Goal: Information Seeking & Learning: Learn about a topic

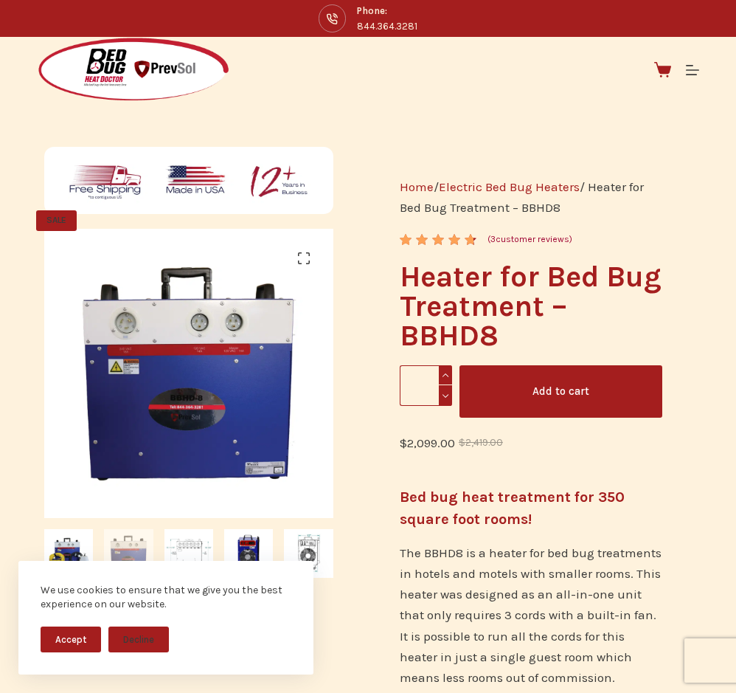
drag, startPoint x: 407, startPoint y: 607, endPoint x: 366, endPoint y: 598, distance: 41.7
click at [406, 607] on p "The BBHD8 is a heater for bed bug treatments in hotels and motels with smaller …" at bounding box center [531, 614] width 263 height 145
click at [243, 549] on img at bounding box center [248, 553] width 49 height 49
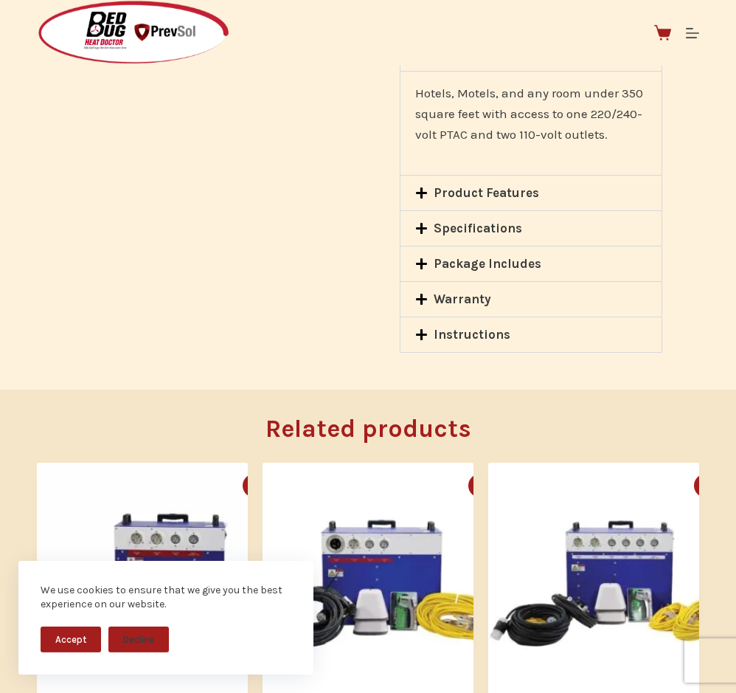
scroll to position [1731, 0]
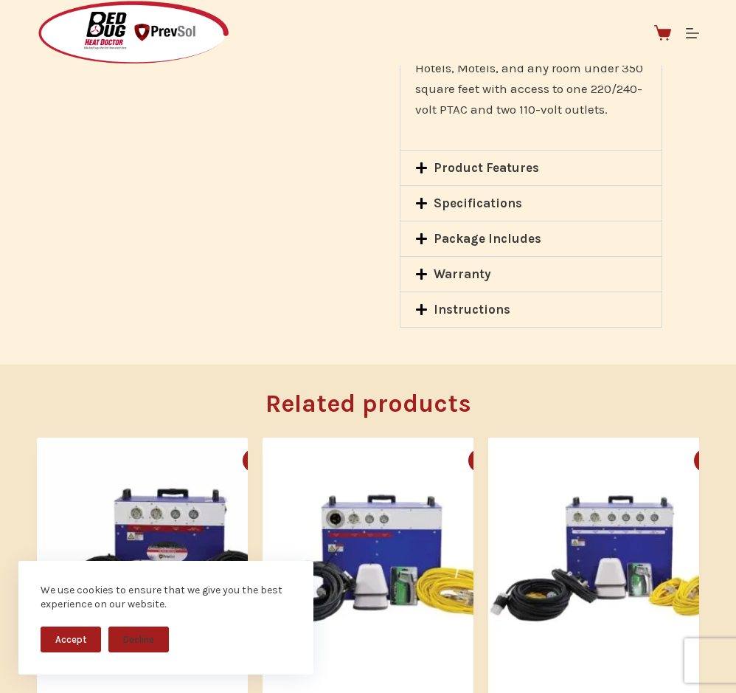
click at [423, 197] on icon at bounding box center [421, 203] width 13 height 13
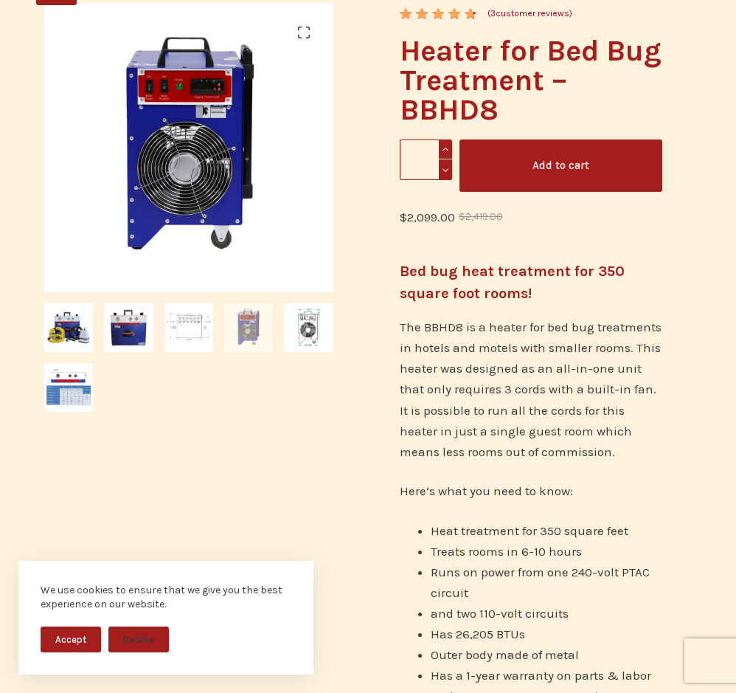
scroll to position [0, 0]
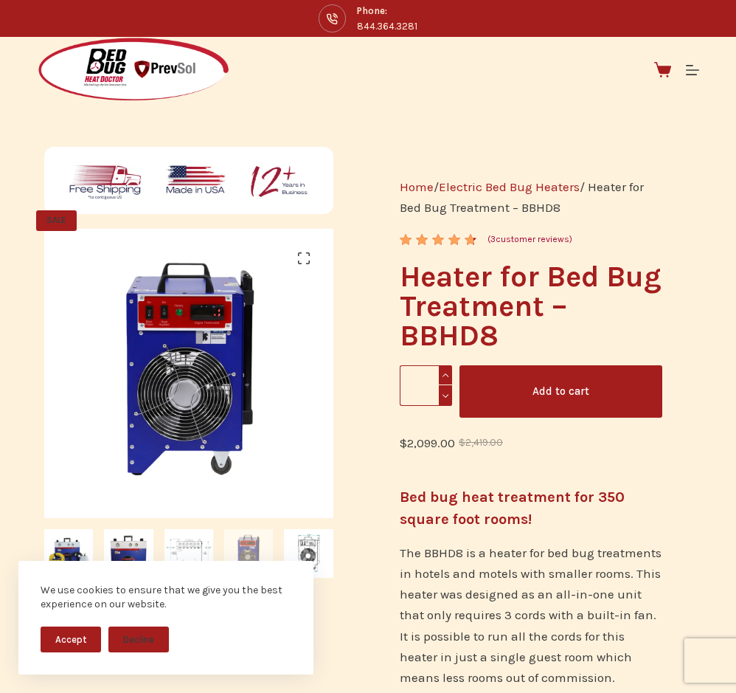
click at [513, 238] on link "( 3 customer reviews)" at bounding box center [530, 239] width 85 height 15
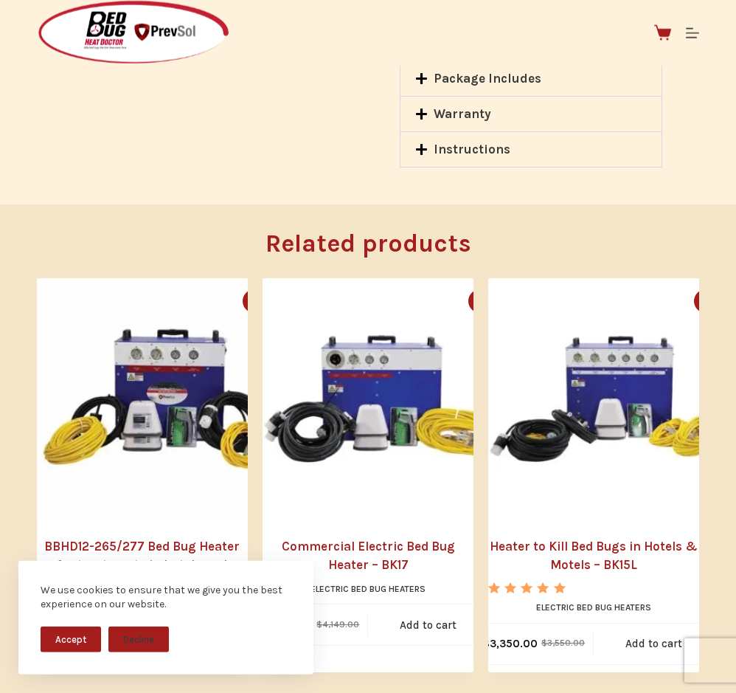
scroll to position [2053, 0]
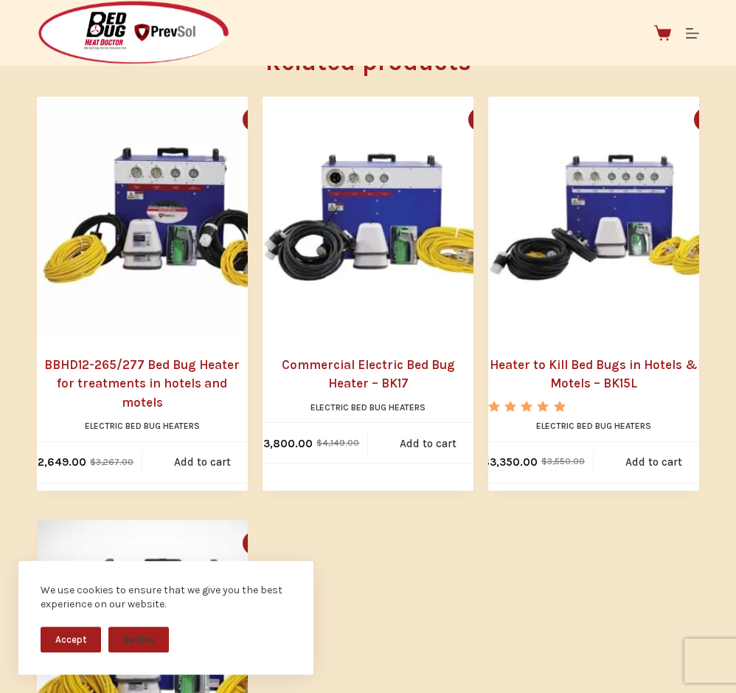
click at [141, 356] on link "BBHD12-265/277 Bed Bug Heater for treatments in hotels and motels" at bounding box center [142, 384] width 211 height 57
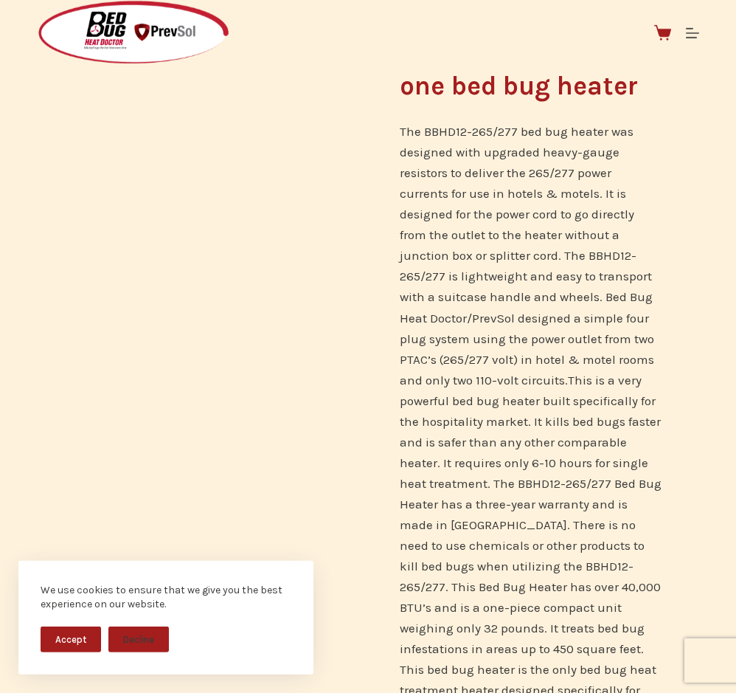
scroll to position [753, 0]
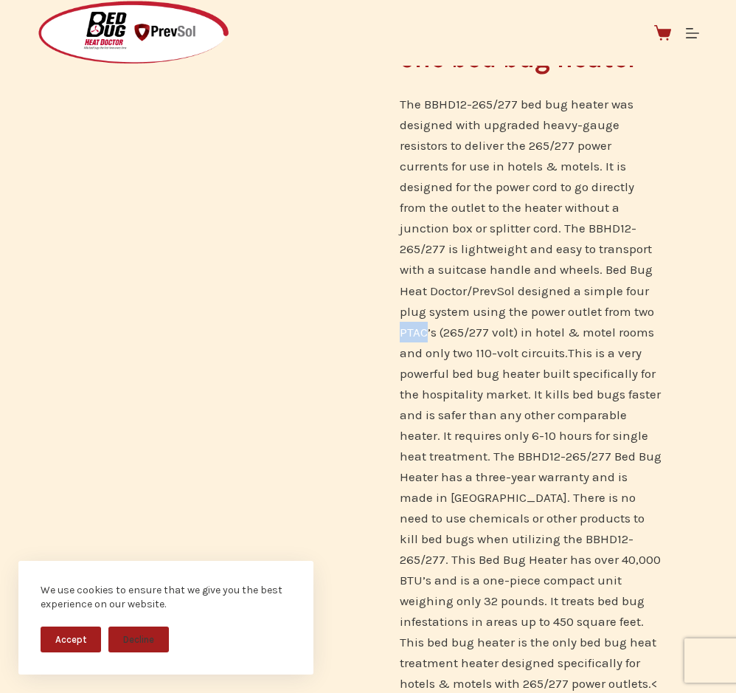
drag, startPoint x: 491, startPoint y: 329, endPoint x: 519, endPoint y: 332, distance: 28.9
click at [519, 332] on p "The BBHD12-265/277 bed bug heater was designed with upgraded heavy-gauge resist…" at bounding box center [531, 394] width 263 height 600
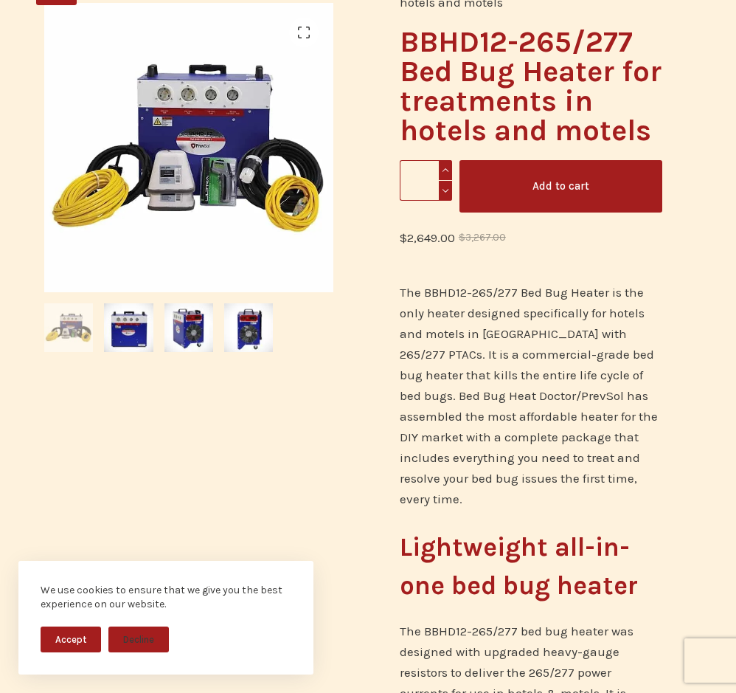
scroll to position [0, 0]
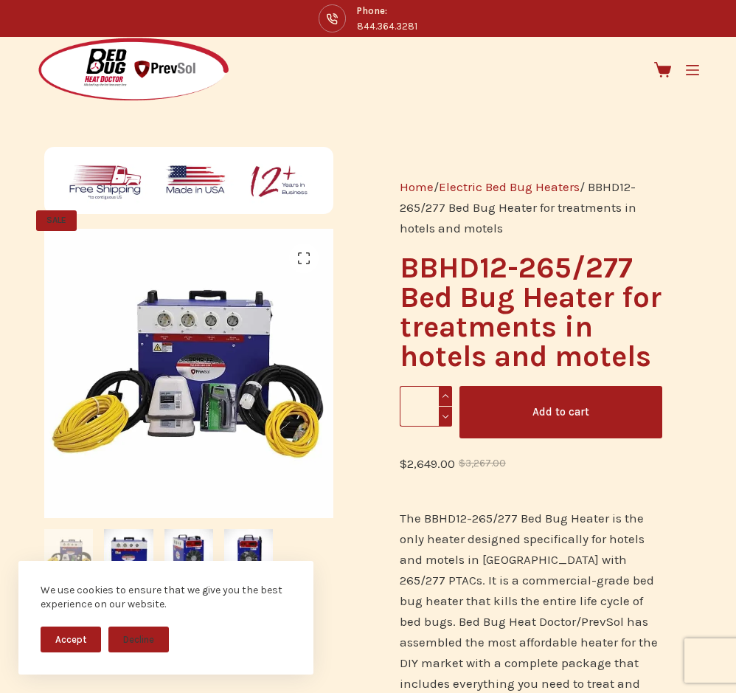
click at [697, 72] on icon "Menu" at bounding box center [692, 69] width 13 height 13
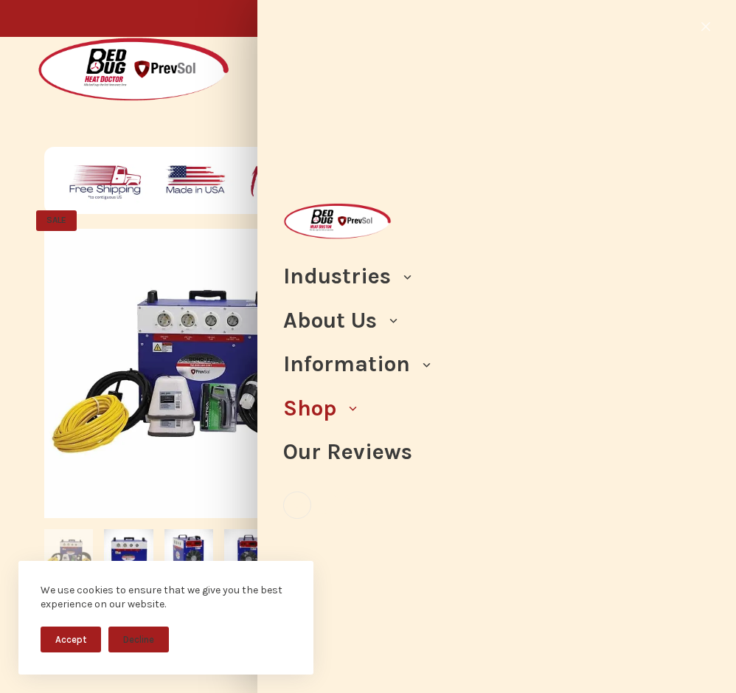
click at [322, 408] on link "Shop" at bounding box center [309, 409] width 53 height 44
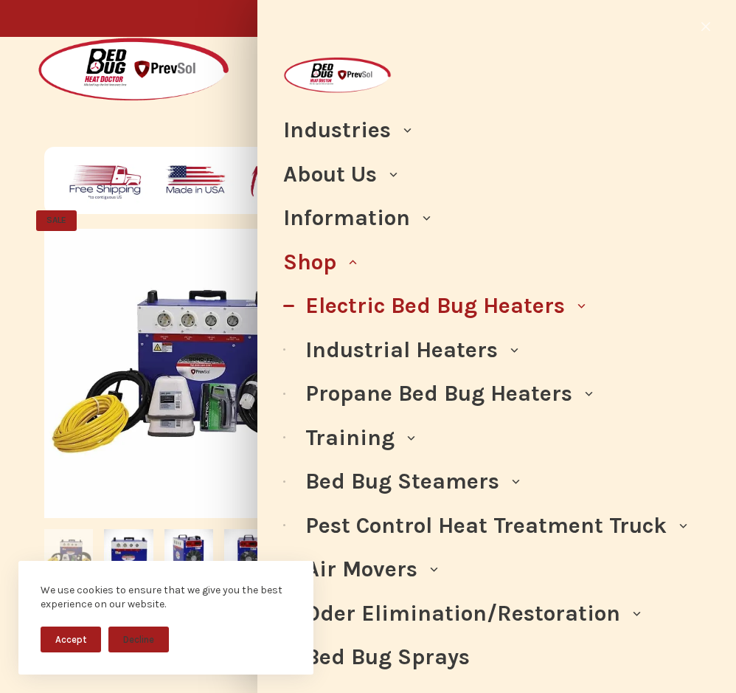
click at [404, 300] on link "Electric Bed Bug Heaters" at bounding box center [435, 306] width 260 height 44
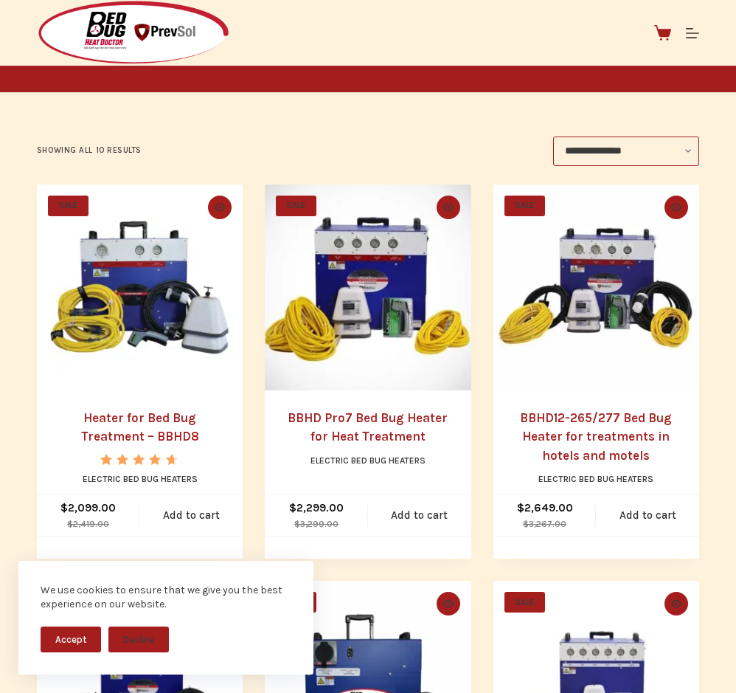
click at [397, 419] on link "BBHD Pro7 Bed Bug Heater for Heat Treatment" at bounding box center [368, 427] width 160 height 34
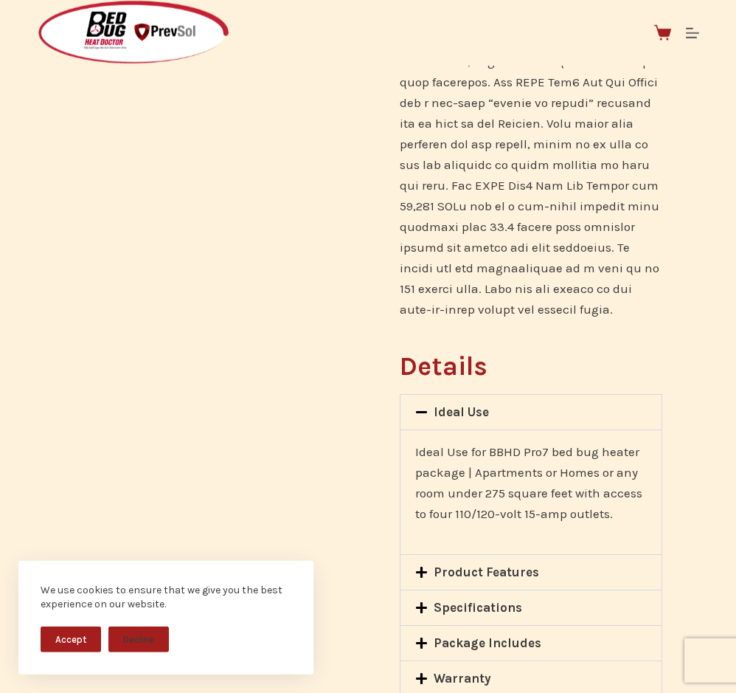
scroll to position [753, 0]
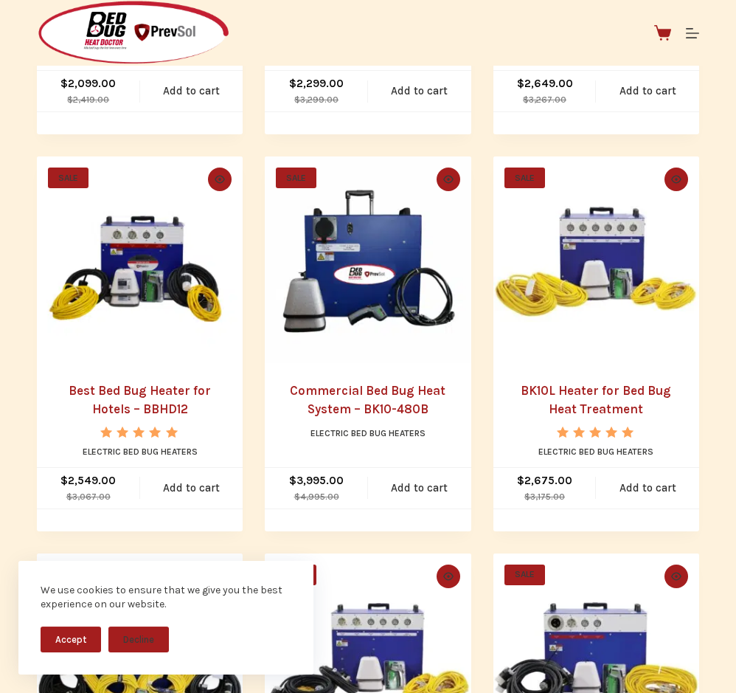
scroll to position [677, 0]
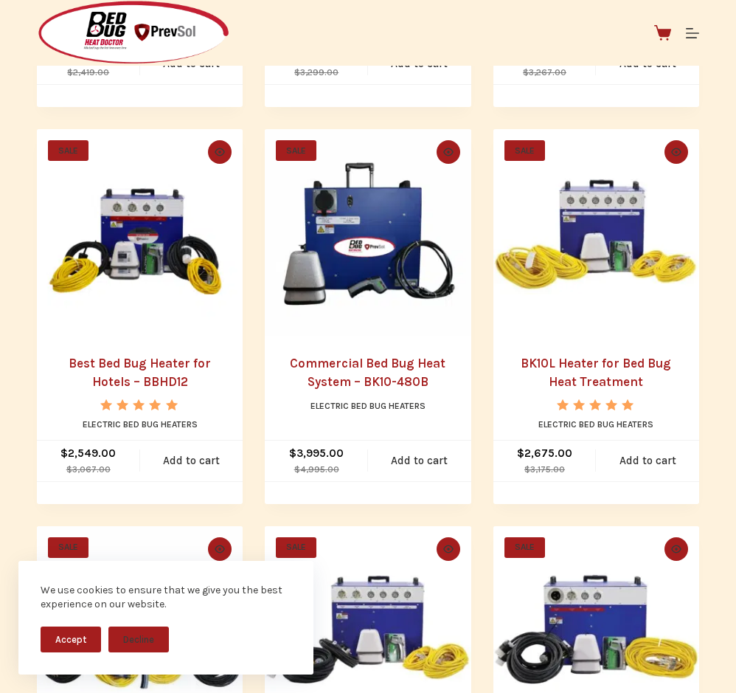
click at [593, 245] on img "BK10L Heater for Bed Bug Heat Treatment" at bounding box center [597, 232] width 206 height 206
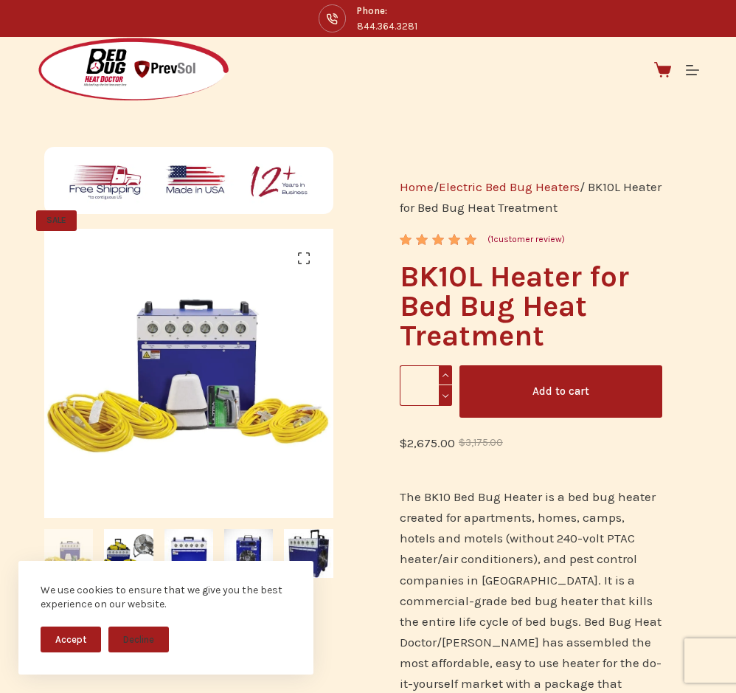
click at [545, 241] on link "( 1 customer review)" at bounding box center [526, 239] width 77 height 15
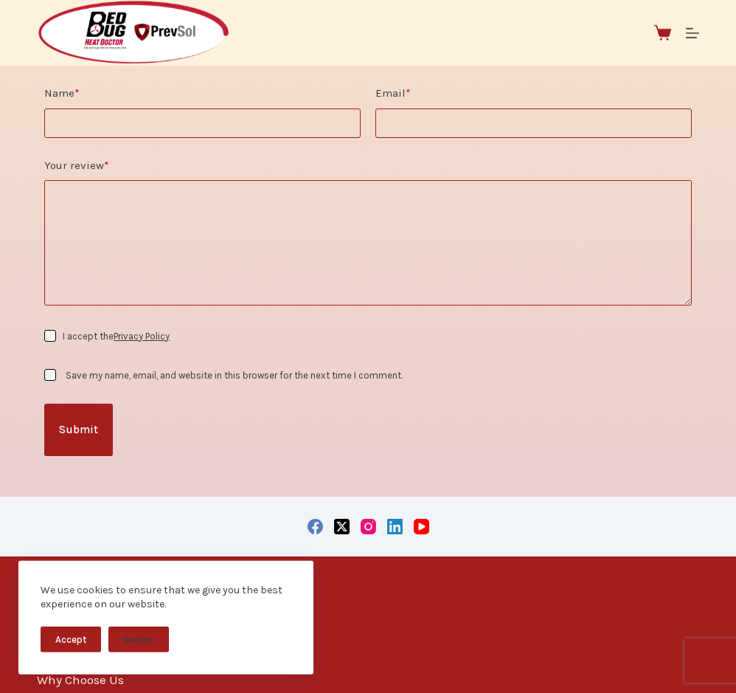
scroll to position [2779, 0]
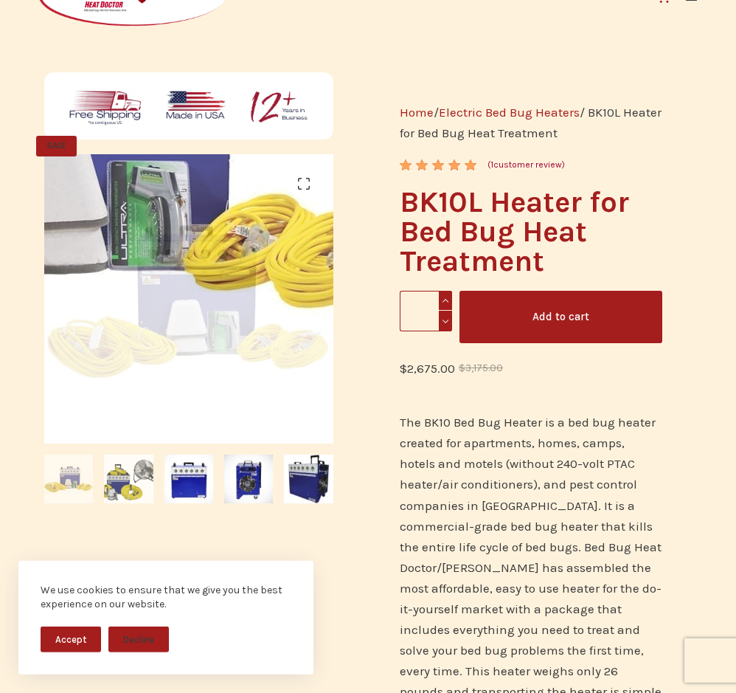
scroll to position [75, 0]
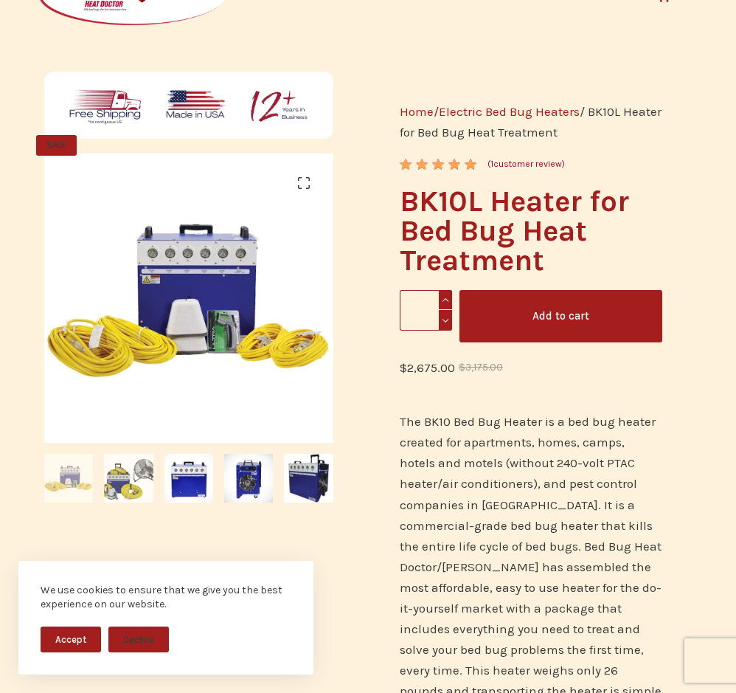
click at [141, 483] on img at bounding box center [128, 478] width 49 height 49
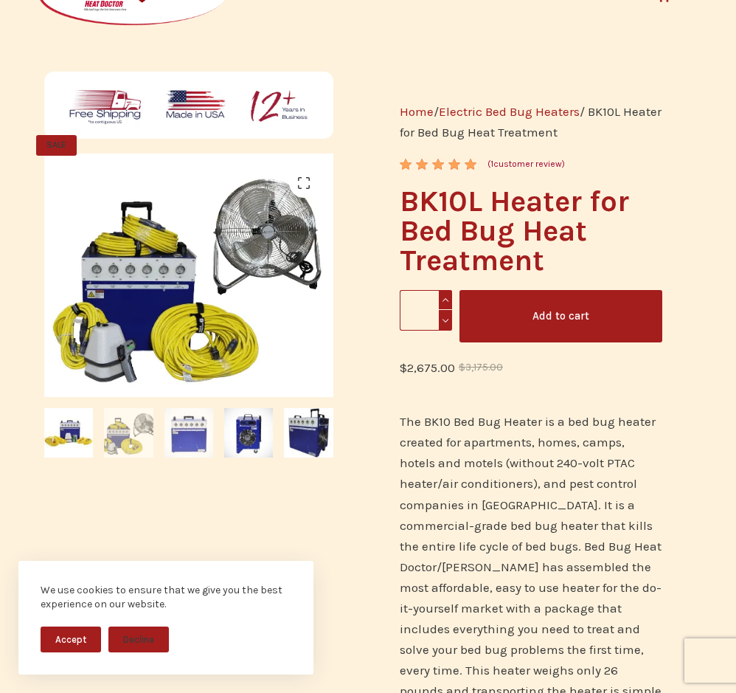
click at [193, 432] on img at bounding box center [189, 432] width 49 height 49
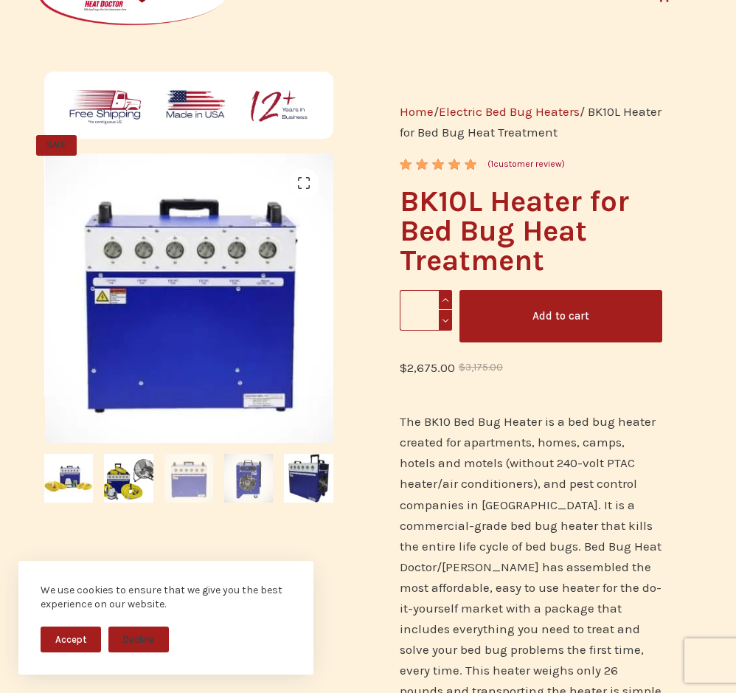
click at [247, 474] on img at bounding box center [248, 478] width 49 height 49
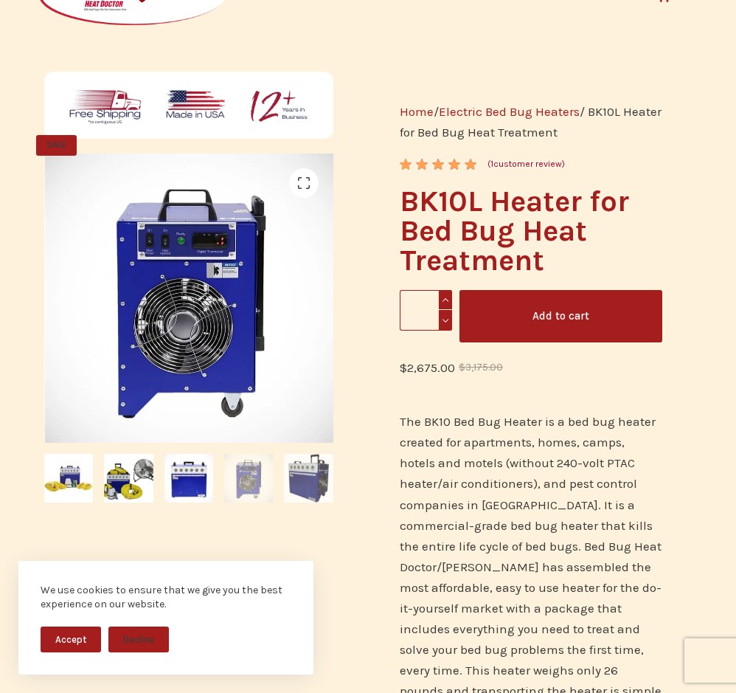
click at [301, 478] on img at bounding box center [308, 478] width 49 height 49
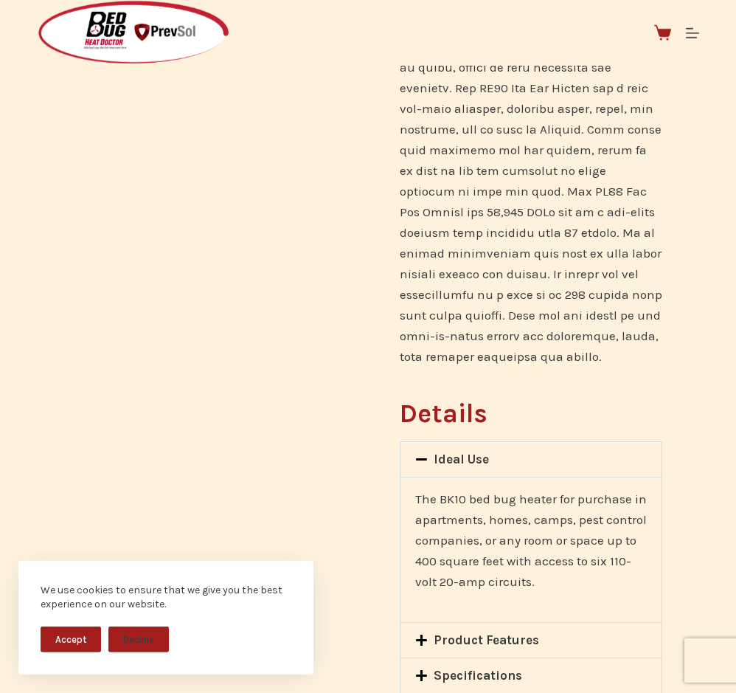
scroll to position [1355, 0]
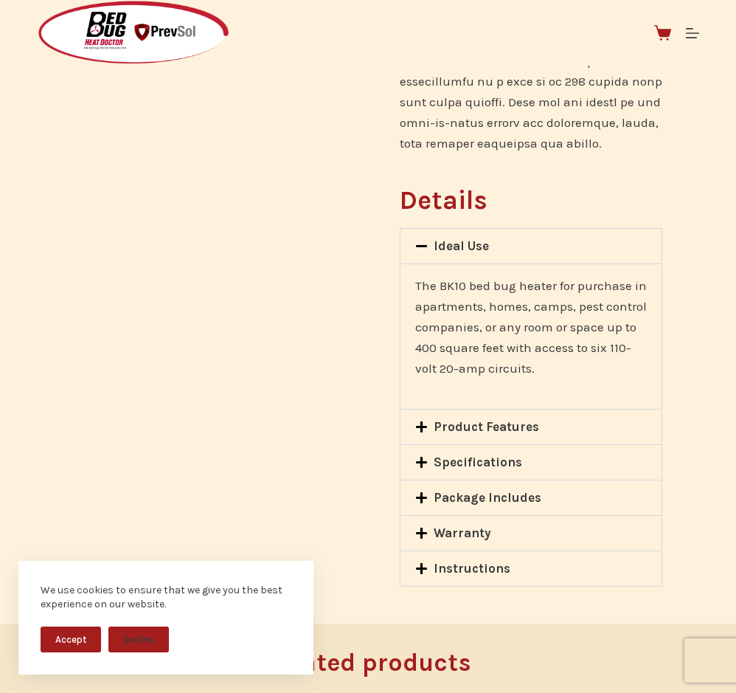
click at [491, 419] on link "Product Features" at bounding box center [486, 426] width 105 height 15
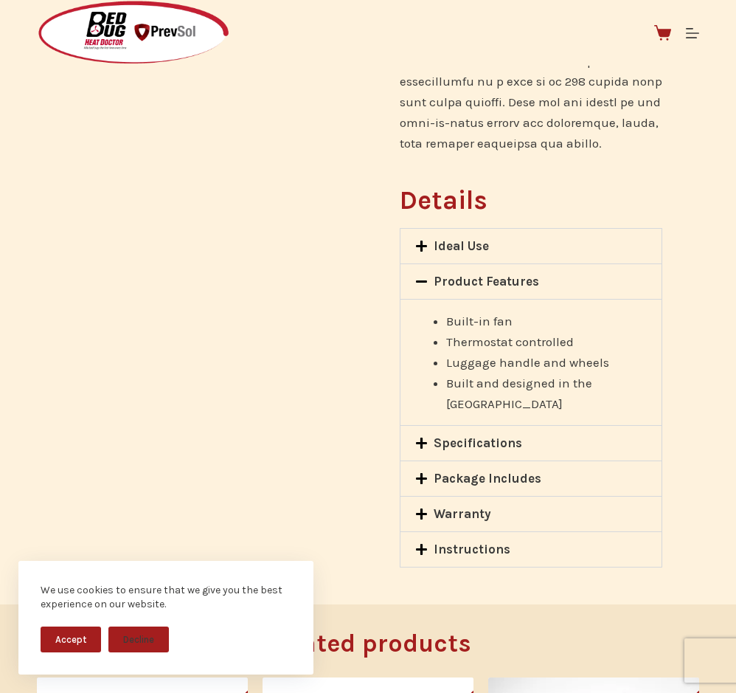
click at [485, 435] on link "Specifications" at bounding box center [478, 442] width 89 height 15
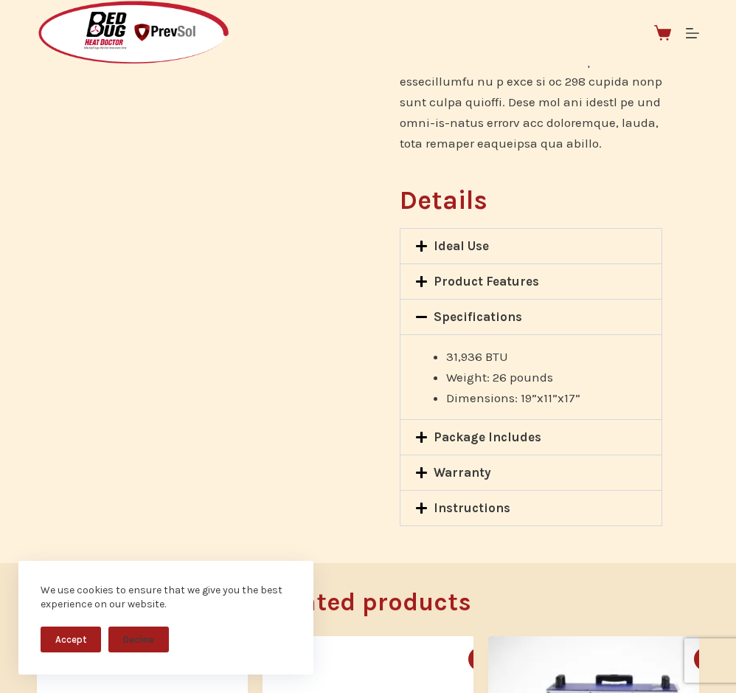
click at [482, 433] on div "Package Includes" at bounding box center [531, 437] width 261 height 35
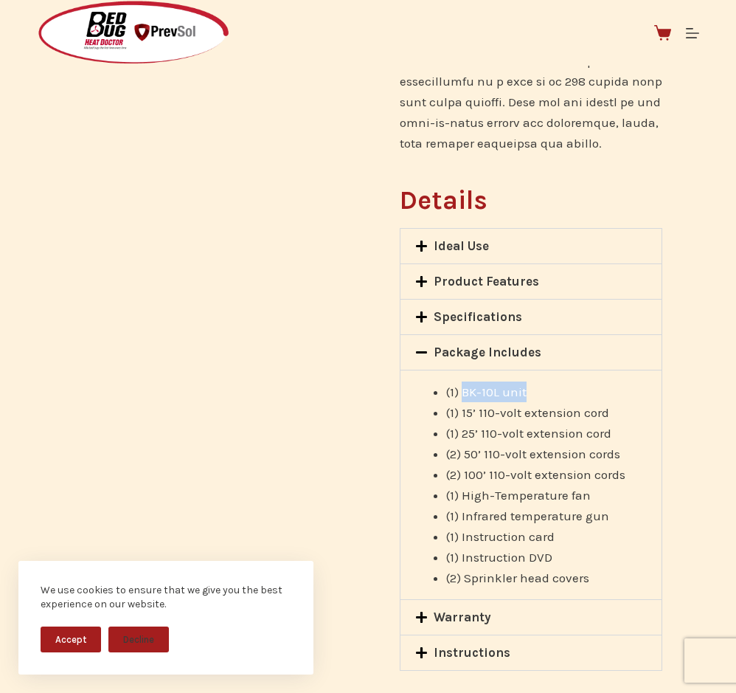
drag, startPoint x: 464, startPoint y: 375, endPoint x: 525, endPoint y: 373, distance: 61.3
click at [525, 384] on span "(1) BK-10L unit" at bounding box center [486, 391] width 80 height 15
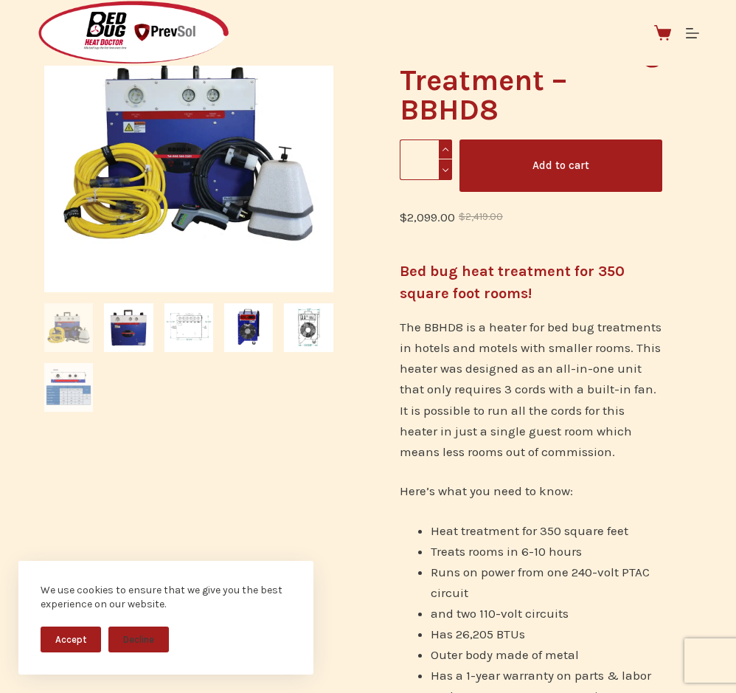
click at [77, 397] on img at bounding box center [68, 387] width 49 height 49
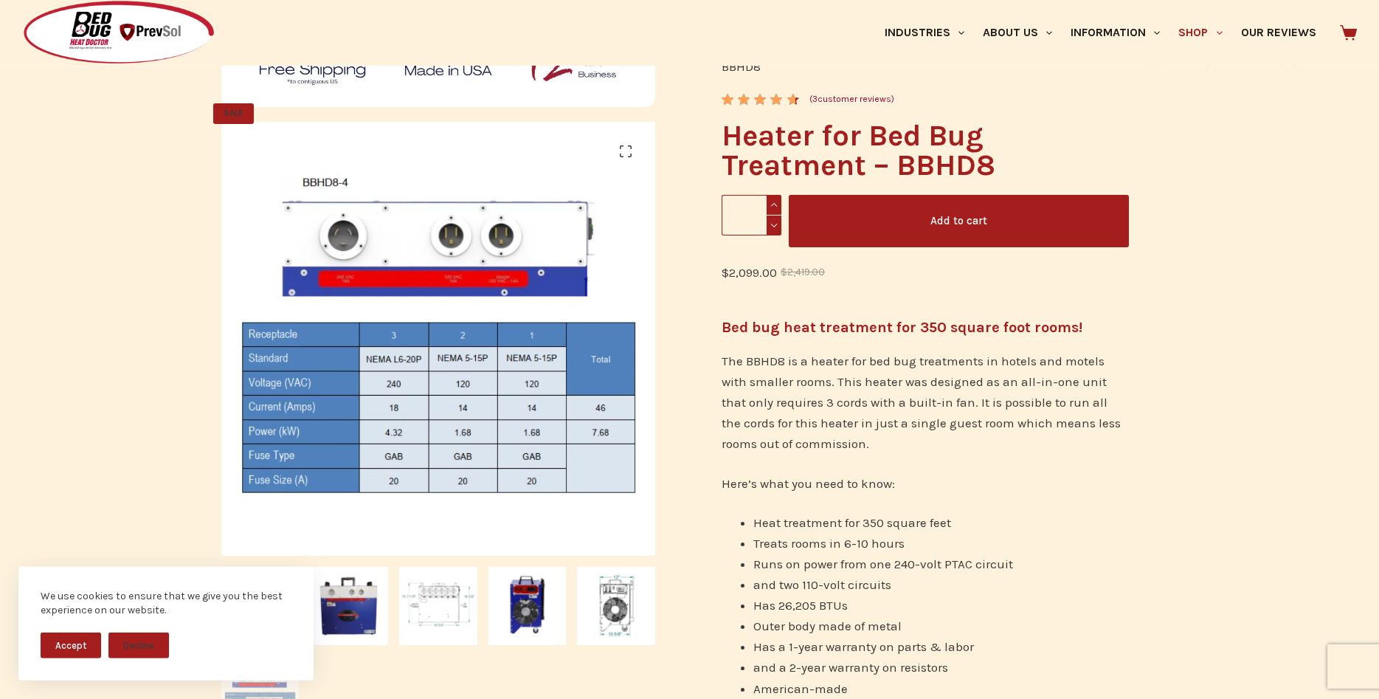
scroll to position [226, 0]
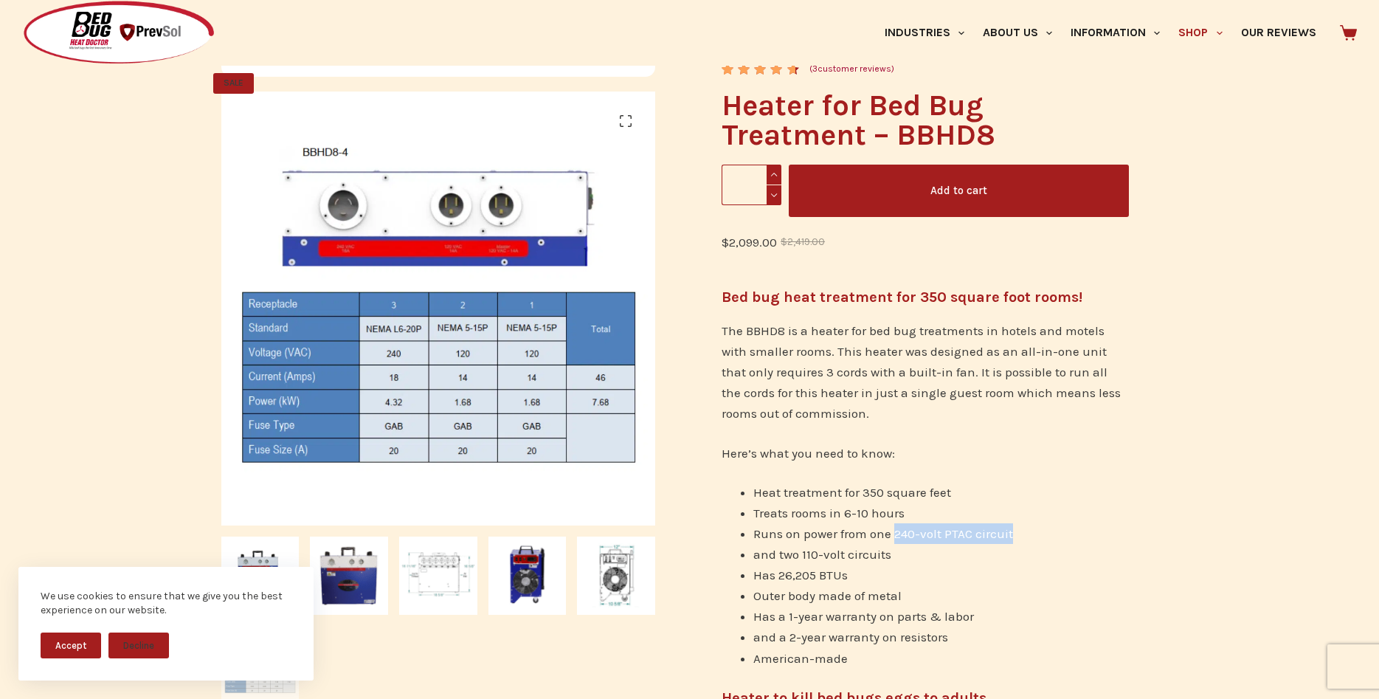
drag, startPoint x: 896, startPoint y: 537, endPoint x: 1017, endPoint y: 536, distance: 121.0
click at [736, 536] on li "Runs on power from one 240-volt PTAC circuit" at bounding box center [941, 533] width 376 height 21
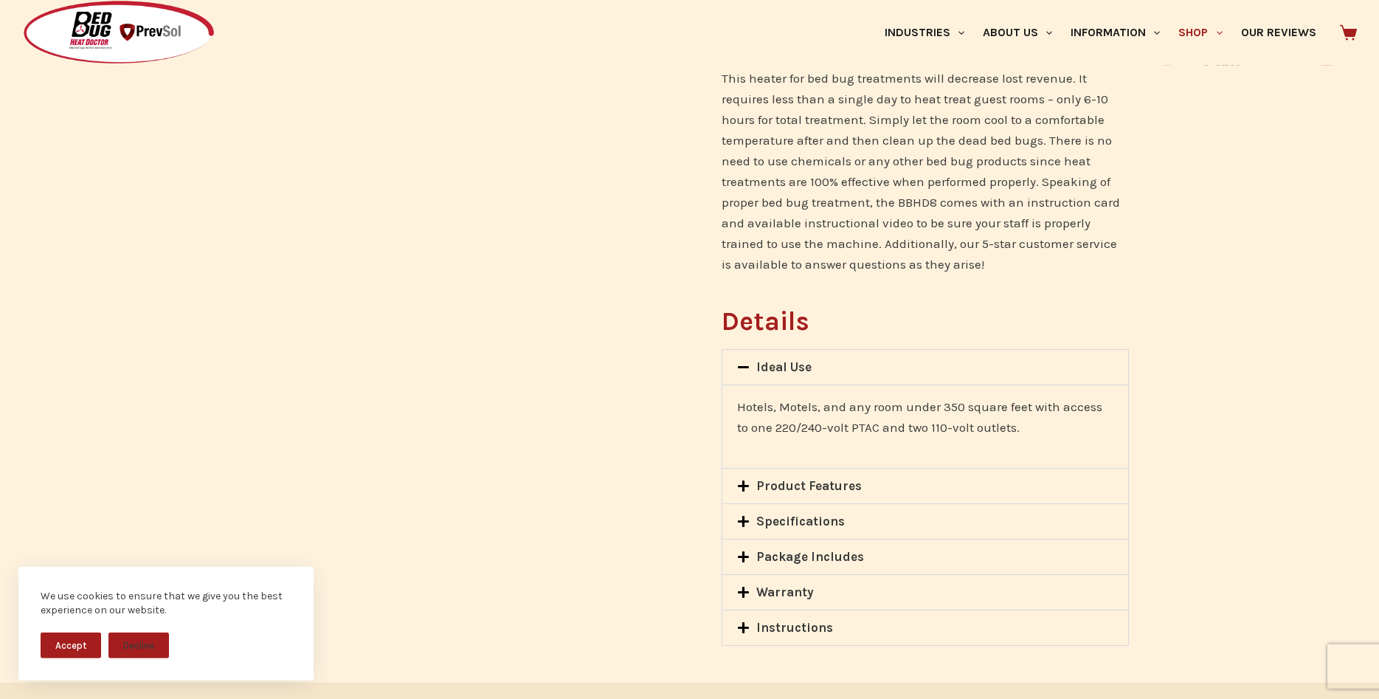
scroll to position [1129, 0]
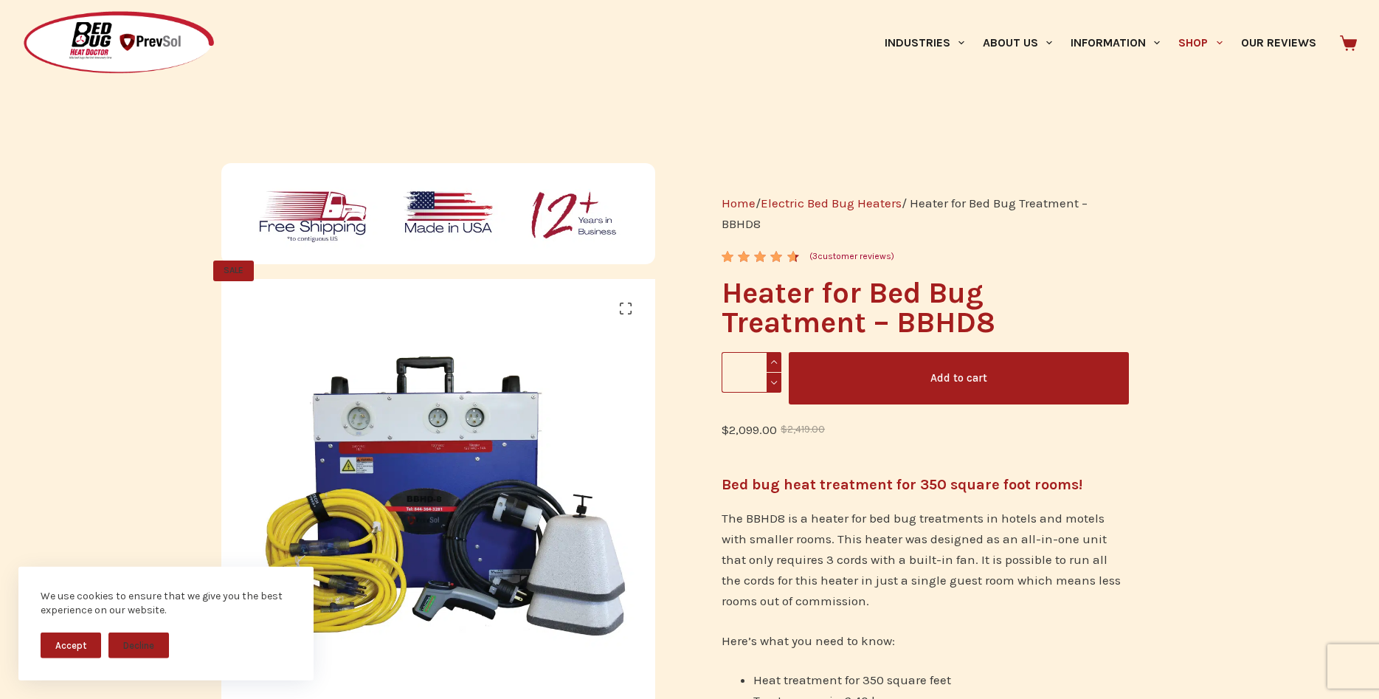
scroll to position [301, 0]
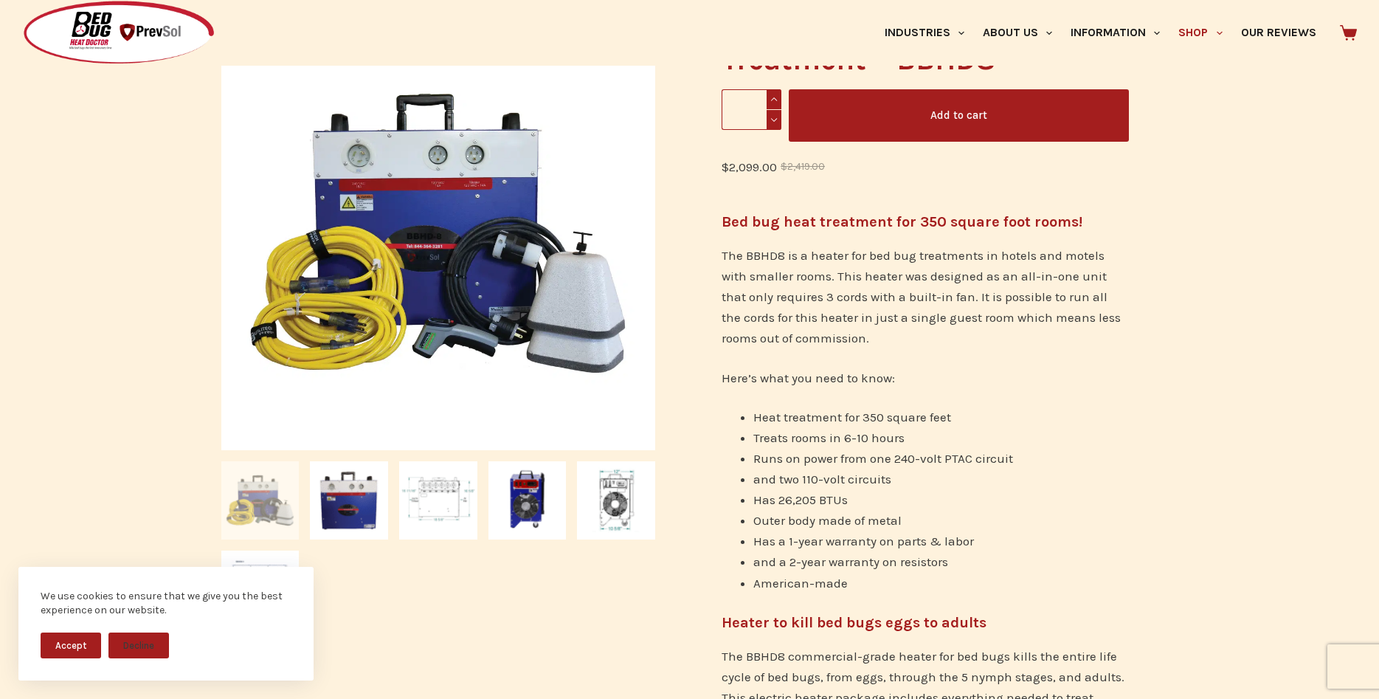
click at [750, 272] on p "The BBHD8 is a heater for bed bug treatments in hotels and motels with smaller …" at bounding box center [925, 296] width 407 height 103
click at [333, 516] on img at bounding box center [349, 500] width 78 height 78
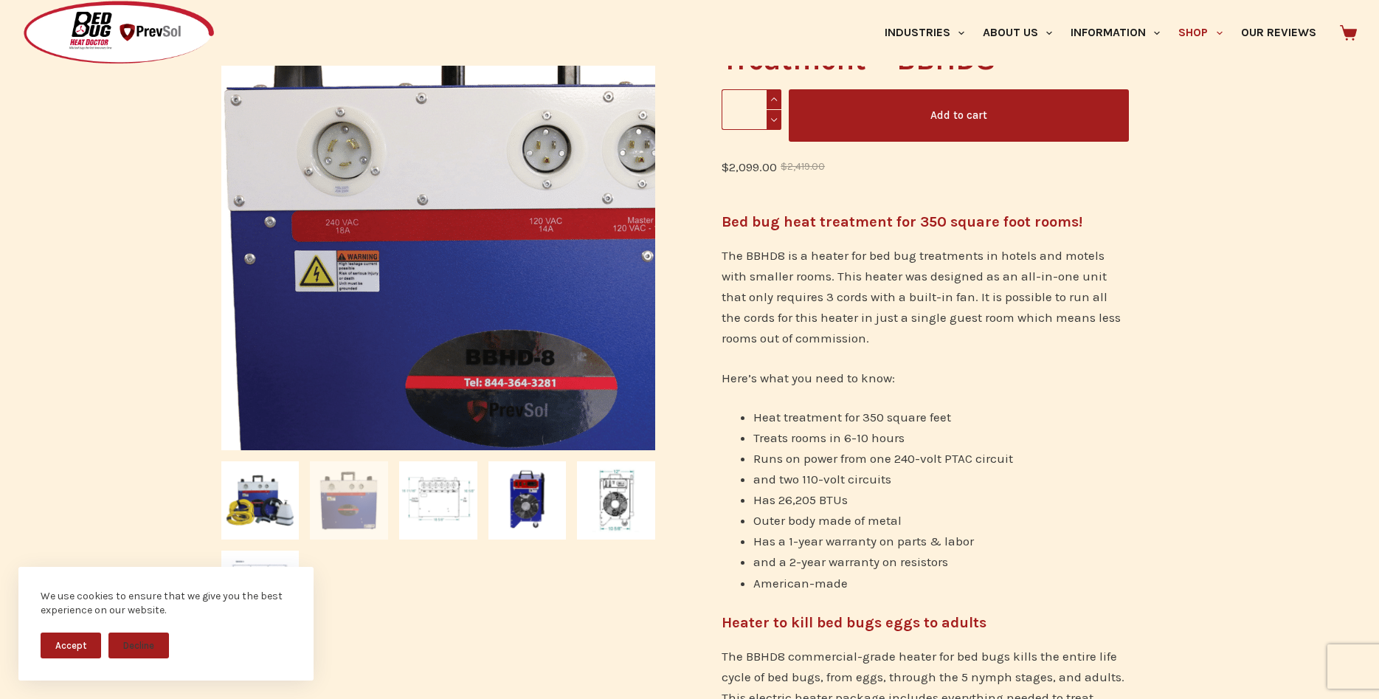
click at [342, 165] on img at bounding box center [518, 290] width 797 height 797
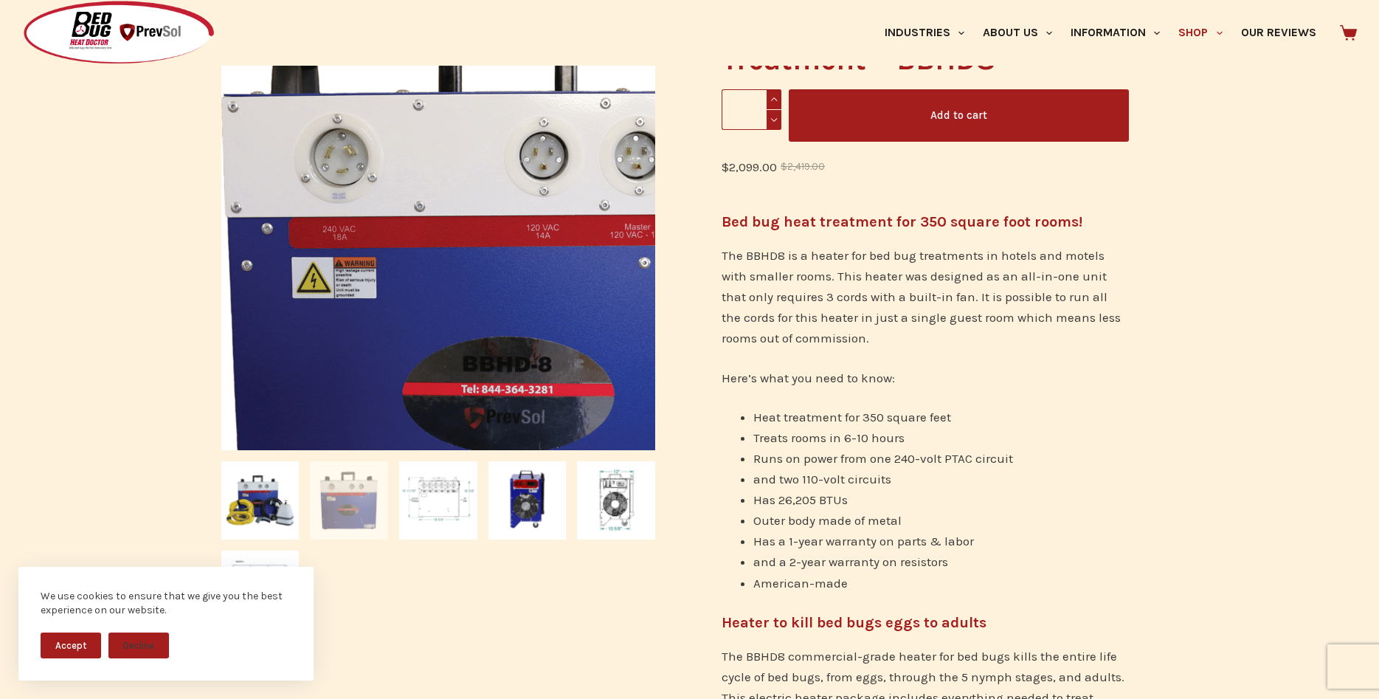
click at [346, 157] on img at bounding box center [515, 296] width 797 height 797
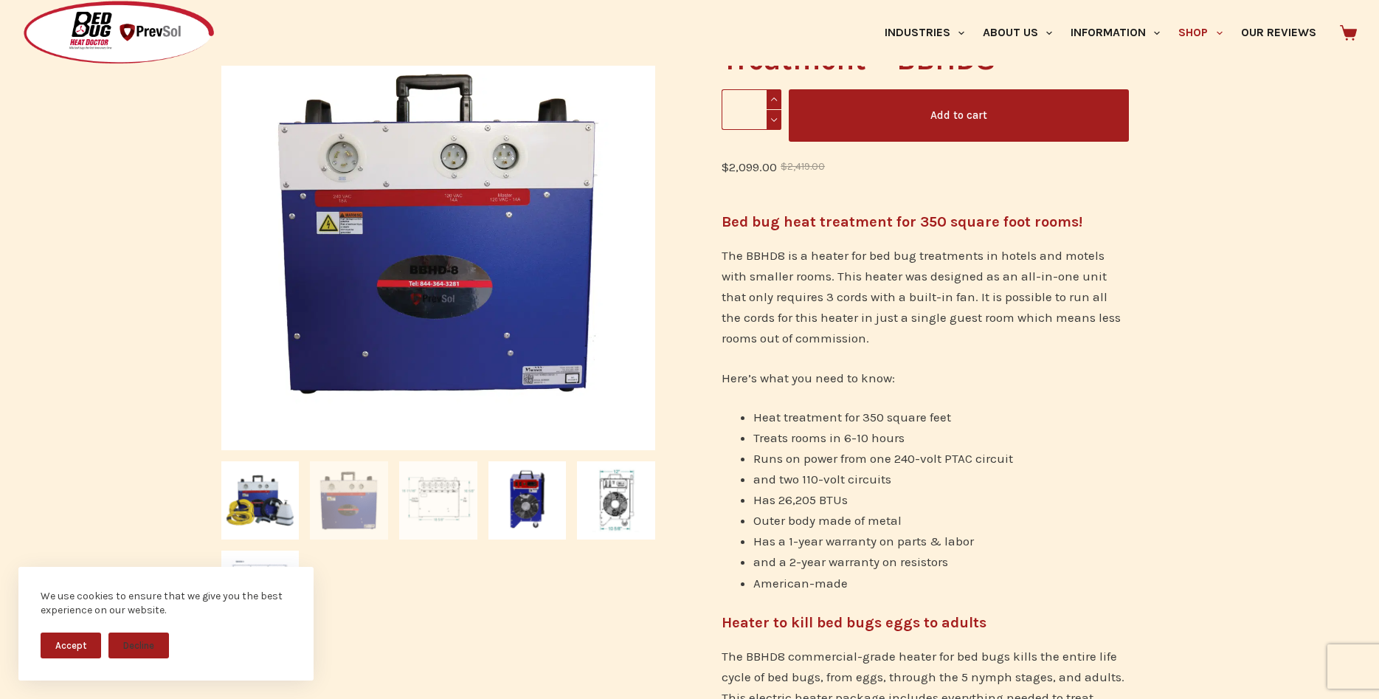
click at [428, 491] on img at bounding box center [438, 500] width 78 height 78
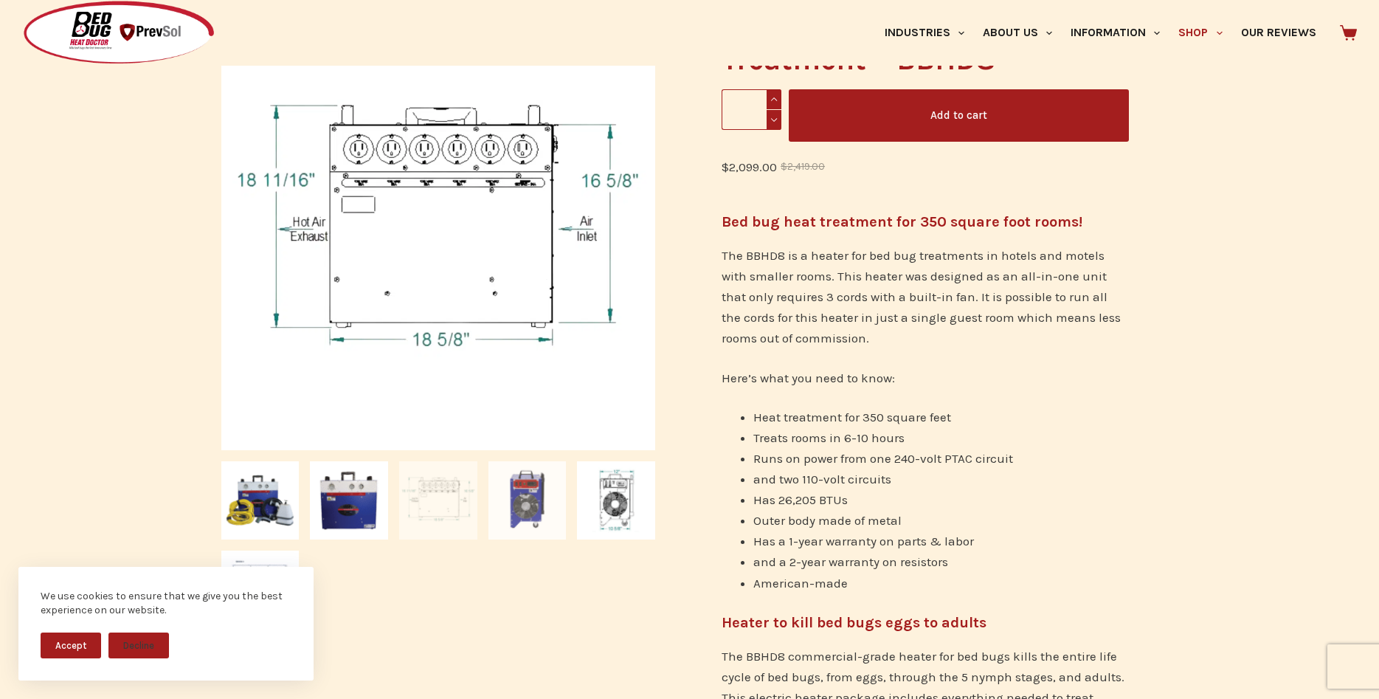
click at [539, 501] on img at bounding box center [527, 500] width 78 height 78
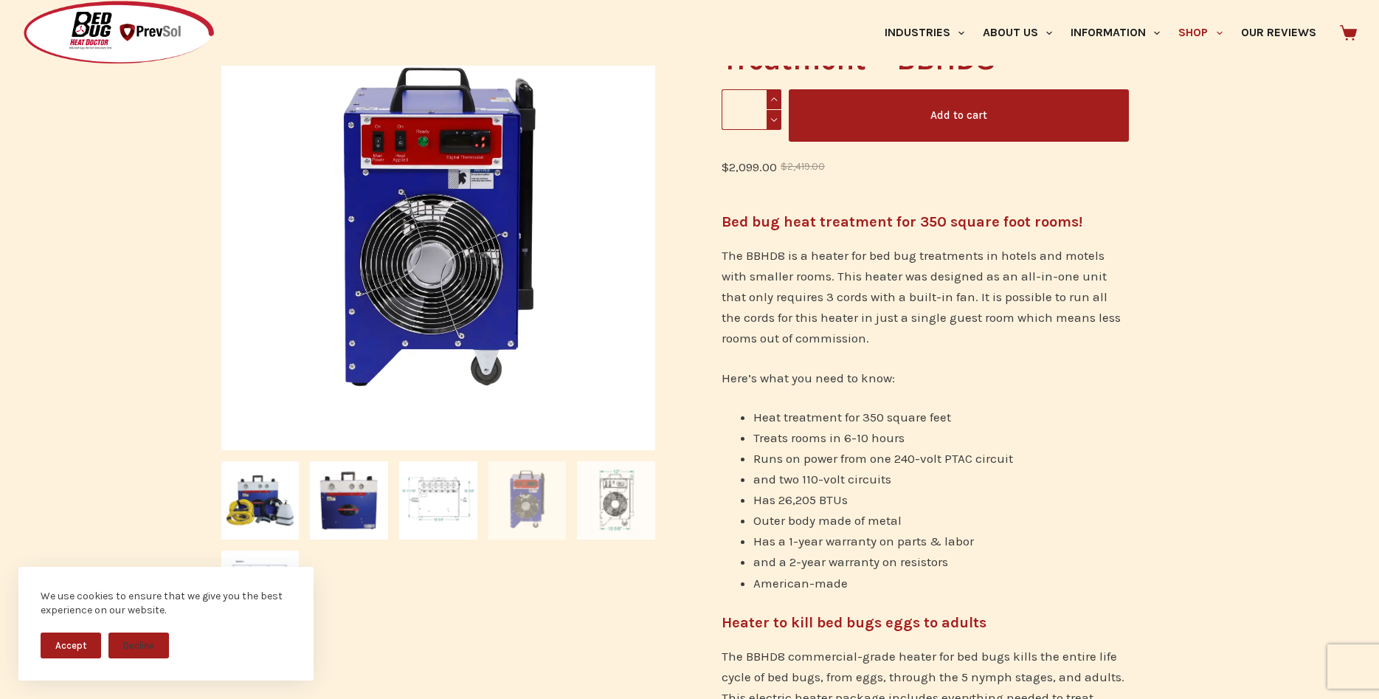
click at [600, 501] on img at bounding box center [616, 500] width 78 height 78
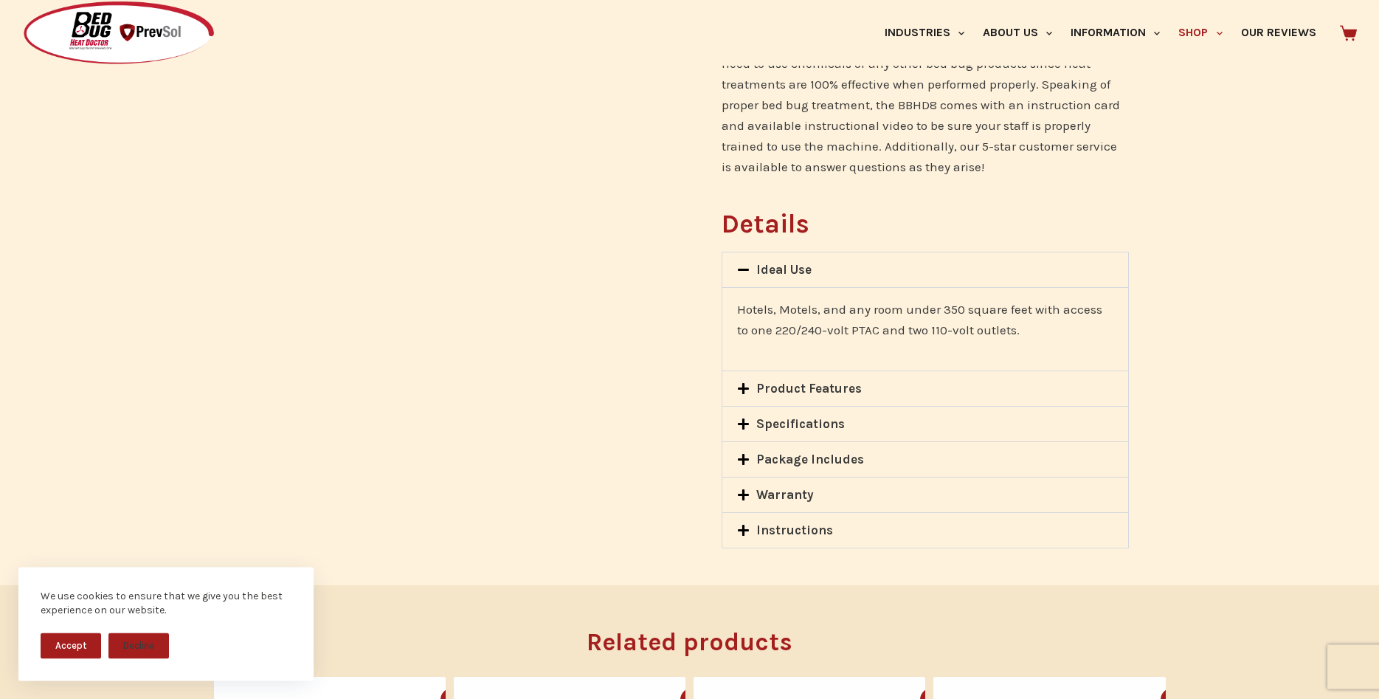
scroll to position [1204, 0]
drag, startPoint x: 773, startPoint y: 309, endPoint x: 879, endPoint y: 316, distance: 106.4
click at [879, 316] on p "Hotels, Motels, and any room under 350 square feet with access to one 220/240-v…" at bounding box center [925, 317] width 376 height 41
